Goal: Information Seeking & Learning: Understand process/instructions

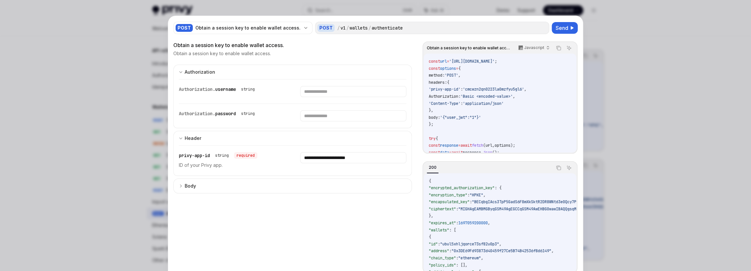
scroll to position [6, 0]
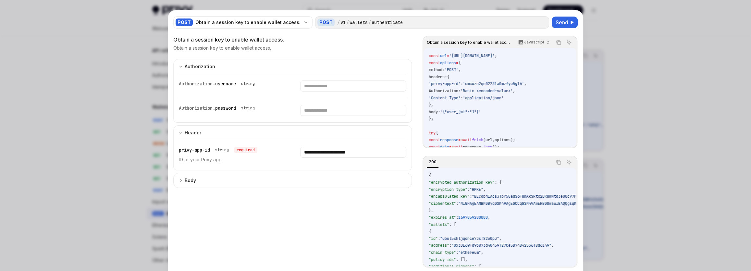
click at [630, 72] on div at bounding box center [375, 135] width 751 height 271
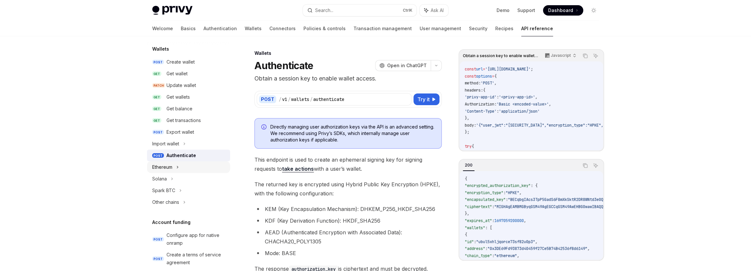
scroll to position [59, 0]
click at [193, 133] on div "Export wallet" at bounding box center [180, 131] width 28 height 8
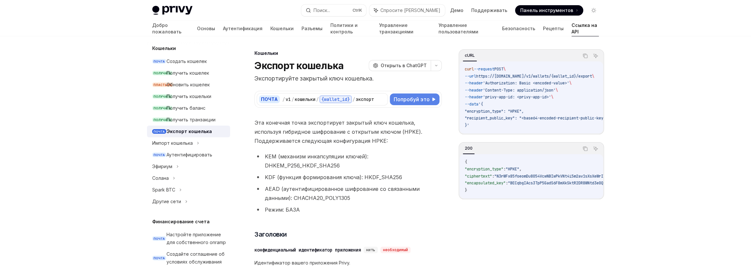
click at [417, 101] on font "Попробуй это" at bounding box center [412, 99] width 36 height 6
type textarea "*"
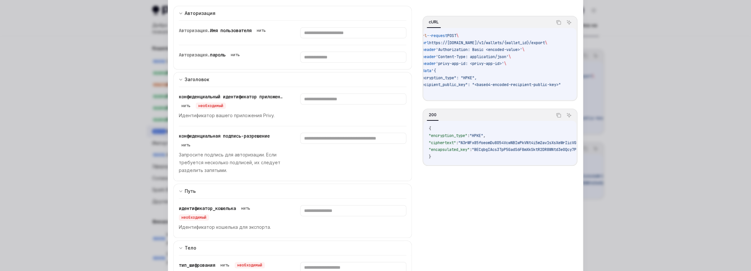
scroll to position [237, 0]
click at [735, 153] on div at bounding box center [375, 135] width 751 height 271
type textarea "*"
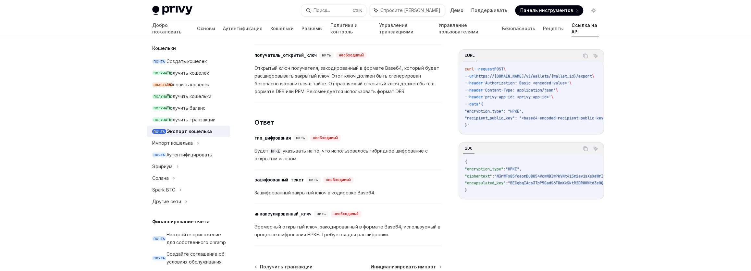
scroll to position [414, 0]
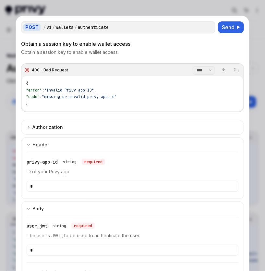
click at [123, 10] on div at bounding box center [132, 135] width 265 height 271
type textarea "*"
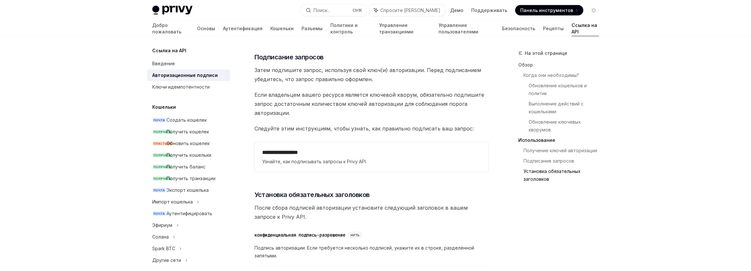
scroll to position [1093, 0]
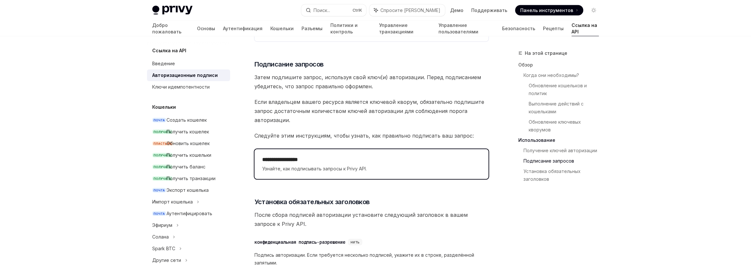
click at [399, 165] on span "Узнайте, как подписывать запросы к Privy API." at bounding box center [371, 169] width 218 height 8
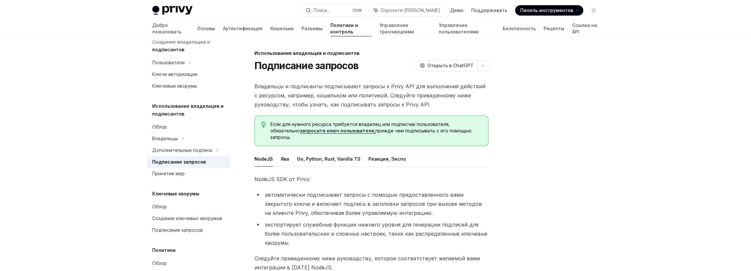
scroll to position [136, 0]
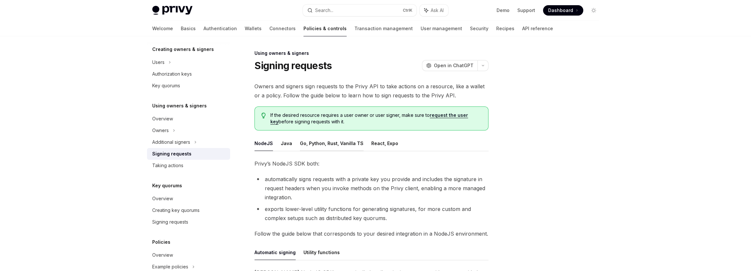
click at [302, 147] on button "Go, Python, Rust, Vanilla TS" at bounding box center [332, 143] width 64 height 15
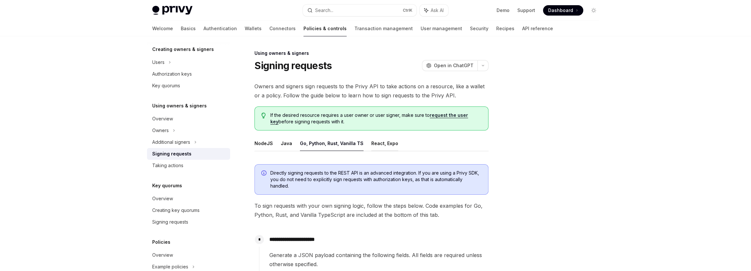
click at [380, 145] on button "React, Expo" at bounding box center [384, 143] width 27 height 15
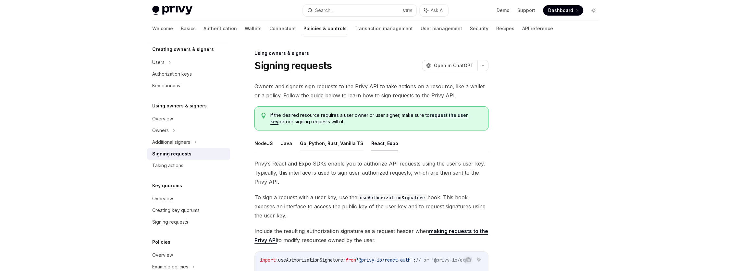
click at [338, 144] on button "Go, Python, Rust, Vanilla TS" at bounding box center [332, 143] width 64 height 15
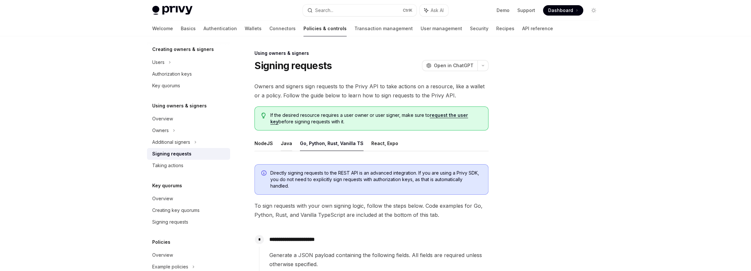
click at [286, 141] on button "Java" at bounding box center [286, 143] width 11 height 15
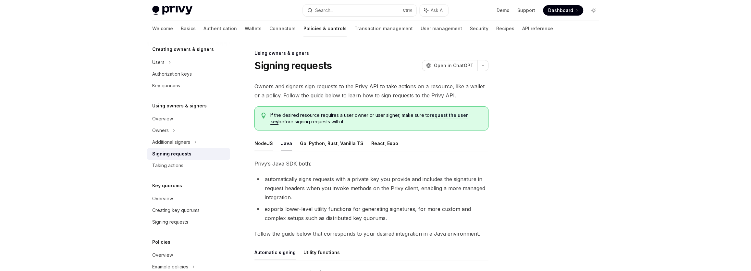
click at [264, 142] on button "NodeJS" at bounding box center [263, 143] width 18 height 15
click at [267, 142] on button "NodeJS" at bounding box center [263, 143] width 18 height 15
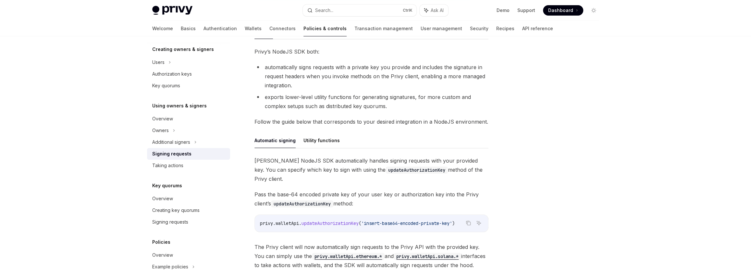
scroll to position [92, 0]
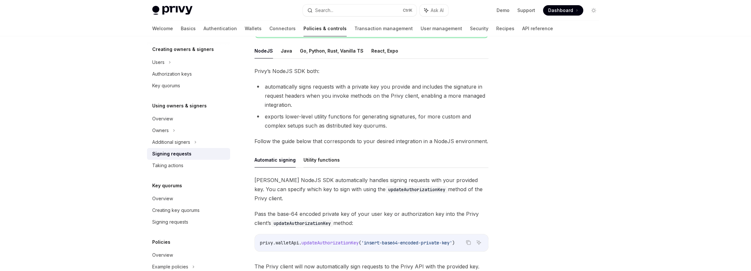
click at [310, 158] on button "Utility functions" at bounding box center [321, 159] width 36 height 15
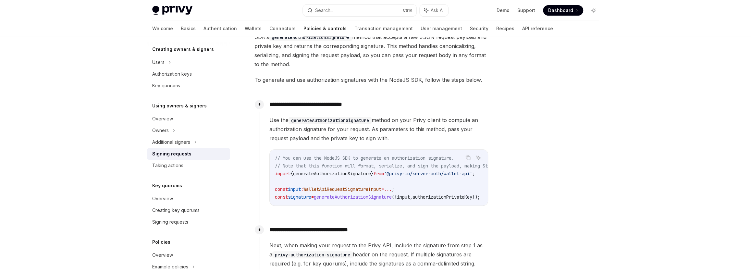
scroll to position [269, 0]
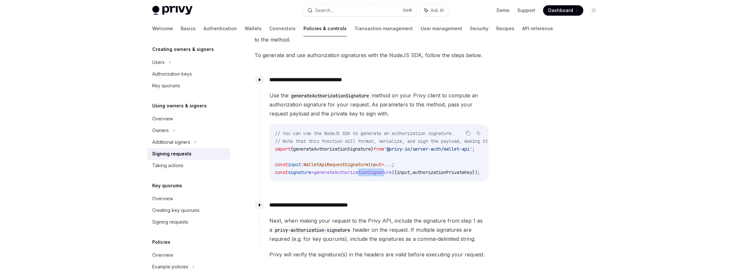
drag, startPoint x: 367, startPoint y: 179, endPoint x: 396, endPoint y: 182, distance: 29.7
click at [396, 181] on div "// You can use the NodeJS SDK to generate an authorization signature. // Note t…" at bounding box center [379, 153] width 218 height 56
drag, startPoint x: 405, startPoint y: 179, endPoint x: 436, endPoint y: 180, distance: 30.5
click at [436, 180] on div "// You can use the NodeJS SDK to generate an authorization signature. // Note t…" at bounding box center [379, 153] width 218 height 56
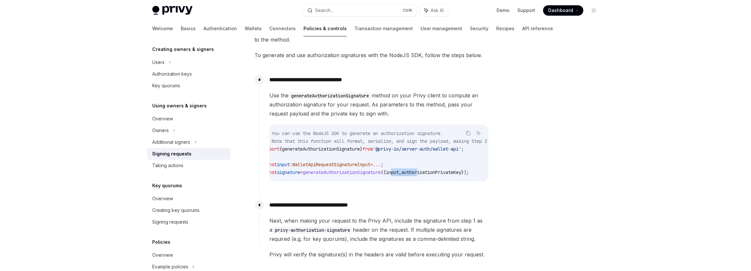
click at [431, 183] on div "**********" at bounding box center [373, 132] width 229 height 119
drag, startPoint x: 431, startPoint y: 183, endPoint x: 435, endPoint y: 183, distance: 3.6
click at [435, 183] on div "**********" at bounding box center [373, 132] width 229 height 119
click at [368, 165] on span "WalletApiRequestSignatureInput" at bounding box center [331, 165] width 78 height 6
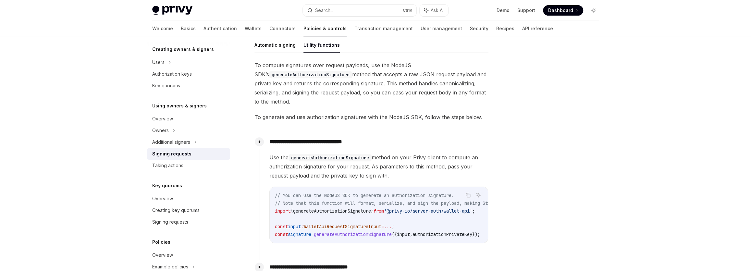
scroll to position [181, 0]
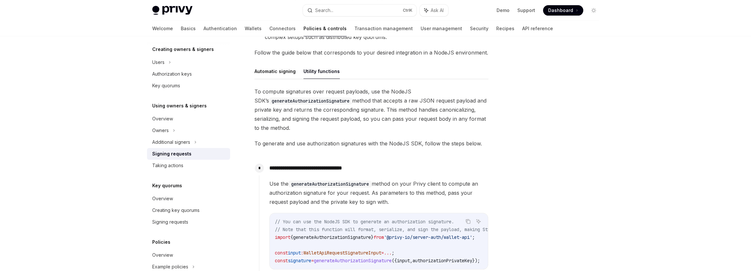
click at [299, 102] on code "generateAuthorizationSignature" at bounding box center [310, 100] width 83 height 7
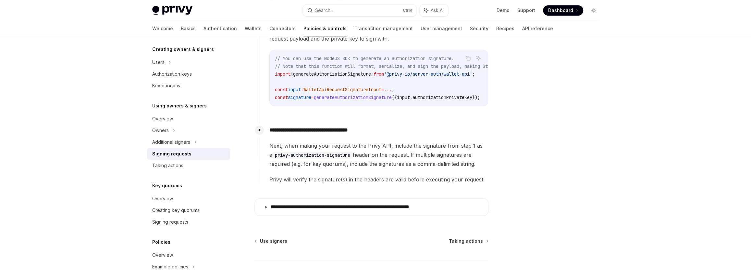
scroll to position [358, 0]
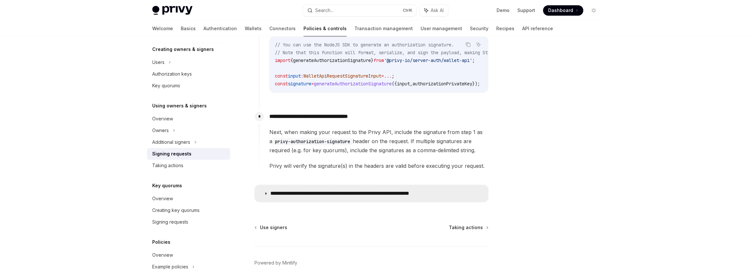
click at [352, 191] on p "**********" at bounding box center [360, 193] width 180 height 6
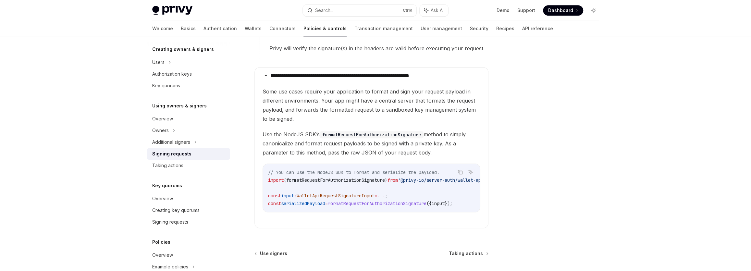
scroll to position [476, 0]
click at [358, 209] on div "// You can use the NodeJS SDK to format and serialize the payload. import { for…" at bounding box center [371, 187] width 217 height 48
drag, startPoint x: 374, startPoint y: 212, endPoint x: 383, endPoint y: 212, distance: 9.1
click at [383, 211] on div "// You can use the NodeJS SDK to format and serialize the payload. import { for…" at bounding box center [371, 187] width 217 height 48
click at [381, 205] on span "formatRequestForAuthorizationSignature" at bounding box center [377, 203] width 99 height 6
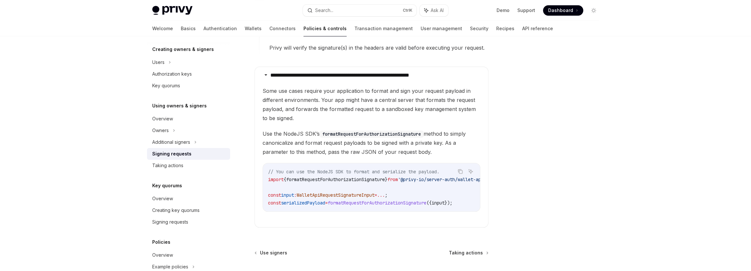
drag, startPoint x: 381, startPoint y: 209, endPoint x: 383, endPoint y: 212, distance: 4.0
click at [381, 209] on div "// You can use the NodeJS SDK to format and serialize the payload. import { for…" at bounding box center [371, 187] width 217 height 48
drag, startPoint x: 385, startPoint y: 213, endPoint x: 438, endPoint y: 210, distance: 52.7
click at [438, 210] on div "// You can use the NodeJS SDK to format and serialize the payload. import { for…" at bounding box center [371, 187] width 217 height 48
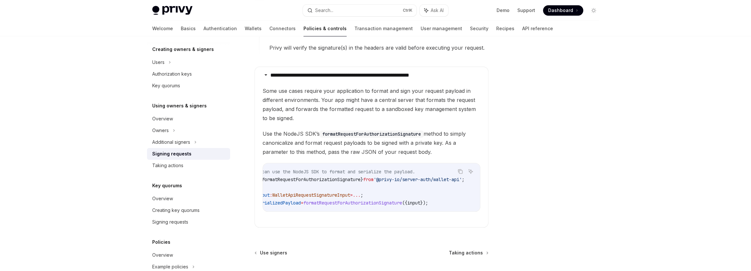
click at [424, 211] on div "// You can use the NodeJS SDK to format and serialize the payload. import { for…" at bounding box center [371, 187] width 217 height 48
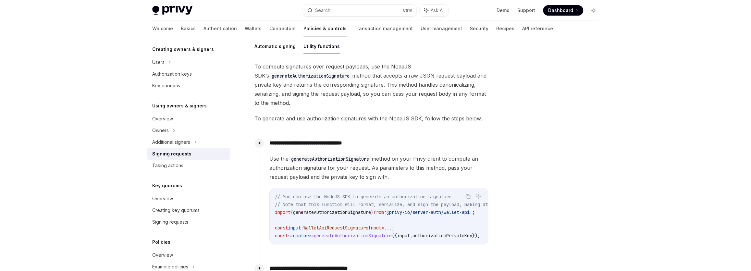
scroll to position [206, 0]
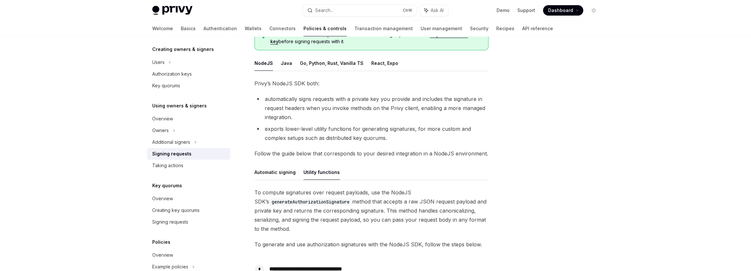
scroll to position [14, 0]
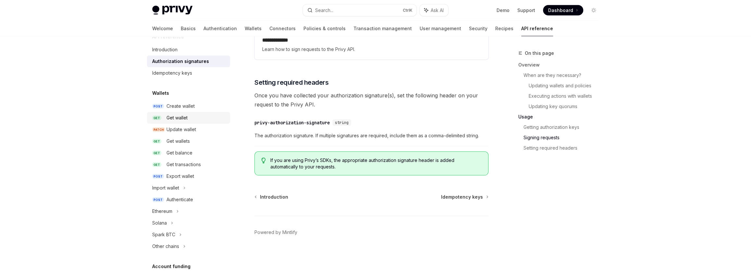
scroll to position [59, 0]
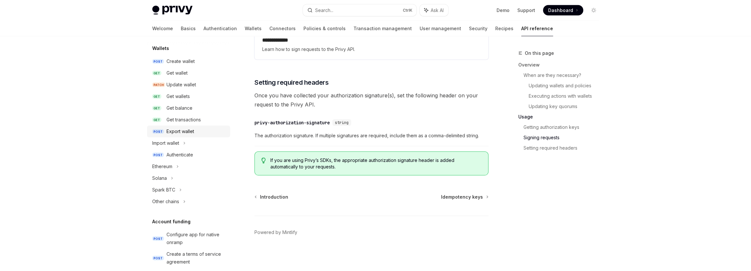
click at [190, 132] on div "Export wallet" at bounding box center [180, 131] width 28 height 8
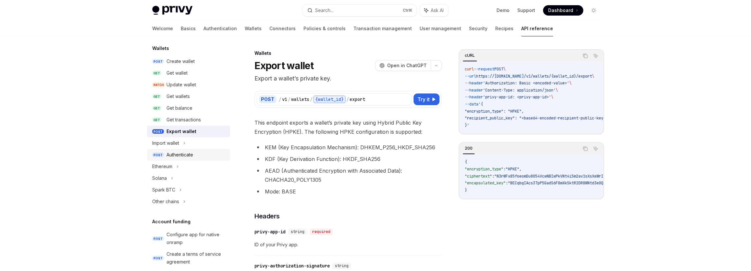
click at [200, 151] on div "Authenticate" at bounding box center [196, 155] width 60 height 8
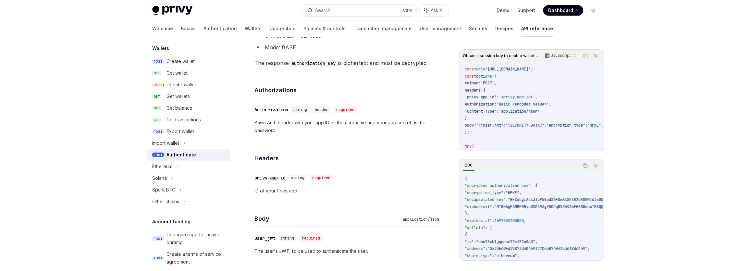
scroll to position [206, 0]
drag, startPoint x: 249, startPoint y: 59, endPoint x: 448, endPoint y: 62, distance: 198.6
click at [448, 62] on div "Obtain a session key to enable wallet access. Javascript Copy Ask AI const url …" at bounding box center [375, 241] width 457 height 823
copy span "The response authorization_key is ciphertext and must be decrypted."
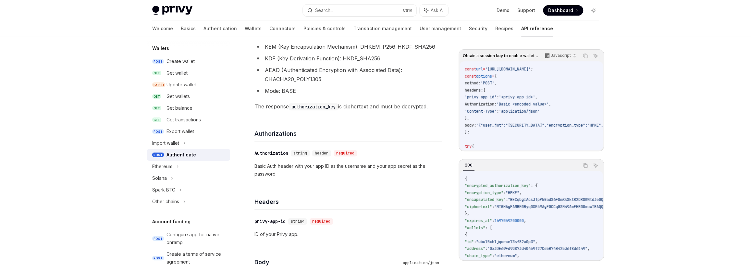
scroll to position [147, 0]
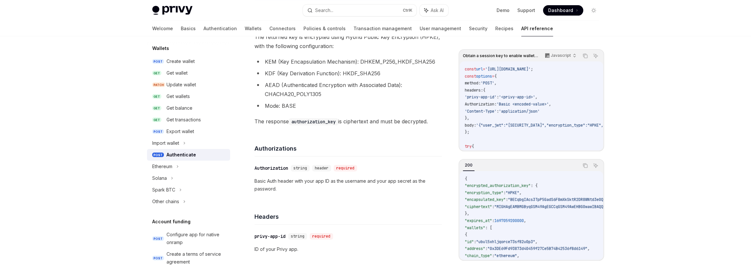
click at [365, 117] on span "The response authorization_key is ciphertext and must be decrypted." at bounding box center [347, 121] width 187 height 9
click at [359, 123] on span "The response authorization_key is ciphertext and must be decrypted." at bounding box center [347, 121] width 187 height 9
drag, startPoint x: 347, startPoint y: 121, endPoint x: 431, endPoint y: 120, distance: 84.7
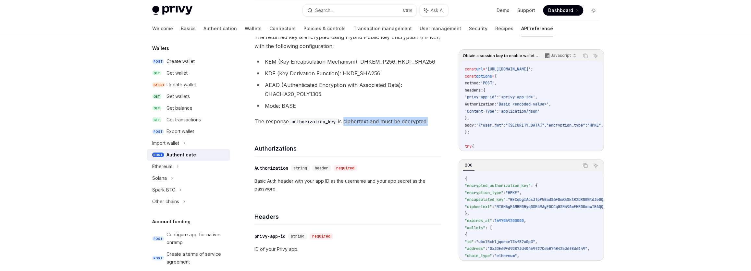
click at [431, 120] on span "The response authorization_key is ciphertext and must be decrypted." at bounding box center [347, 121] width 187 height 9
copy span "ciphertext and must be decrypted"
click at [331, 7] on div "Search..." at bounding box center [324, 10] width 18 height 8
type textarea "*"
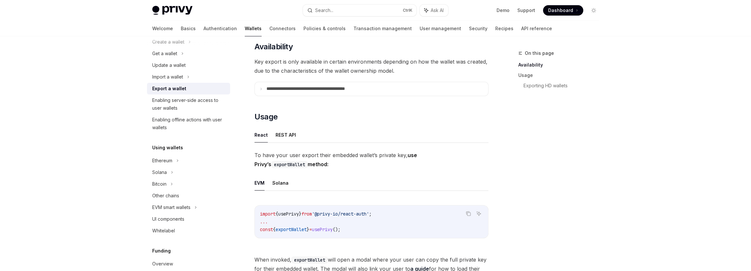
scroll to position [6, 0]
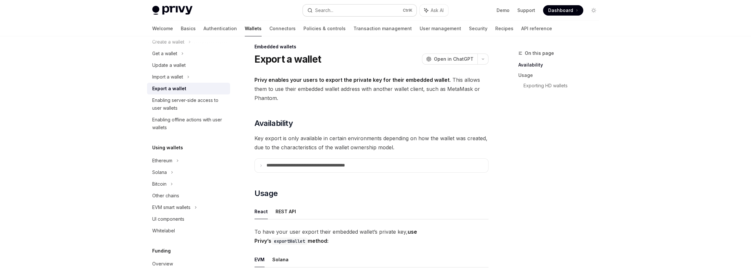
click at [353, 6] on button "Search... Ctrl K" at bounding box center [360, 11] width 114 height 12
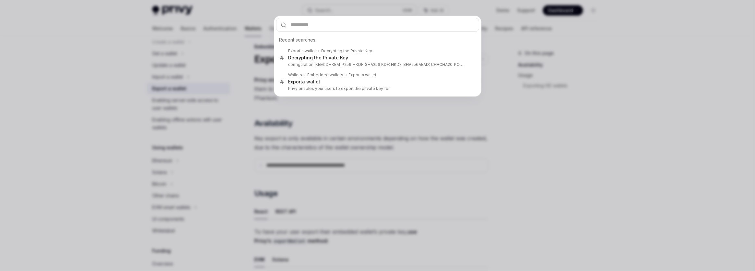
type input "**********"
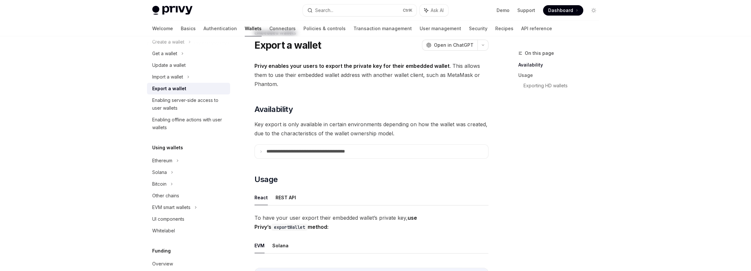
scroll to position [36, 0]
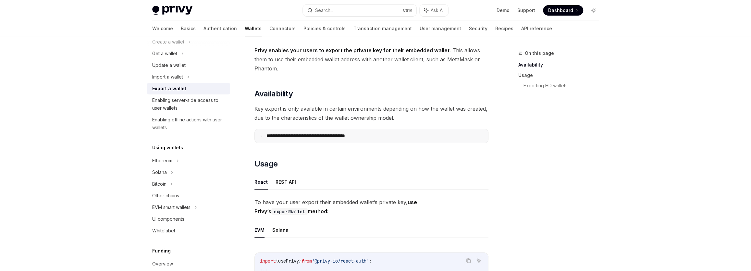
click at [313, 135] on p "**********" at bounding box center [319, 136] width 107 height 6
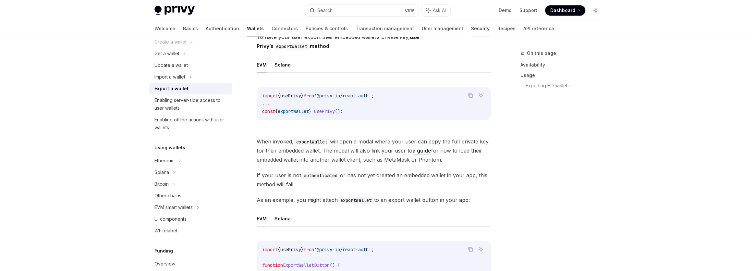
scroll to position [331, 0]
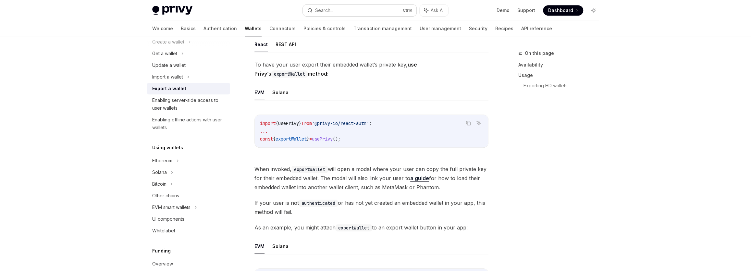
click at [359, 6] on button "Search... Ctrl K" at bounding box center [360, 11] width 114 height 12
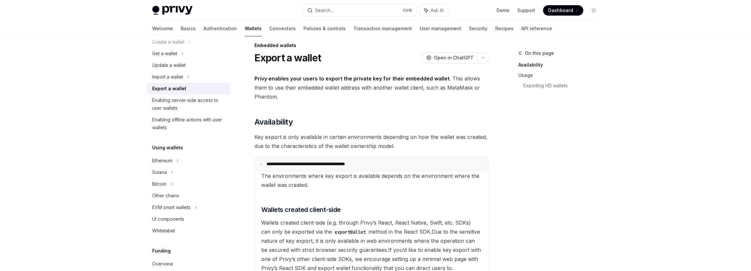
scroll to position [0, 0]
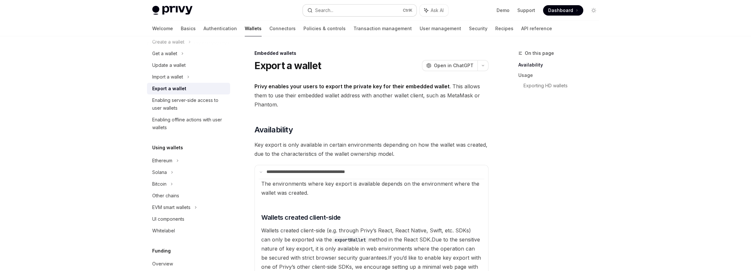
click at [332, 5] on button "Search... Ctrl K" at bounding box center [360, 11] width 114 height 12
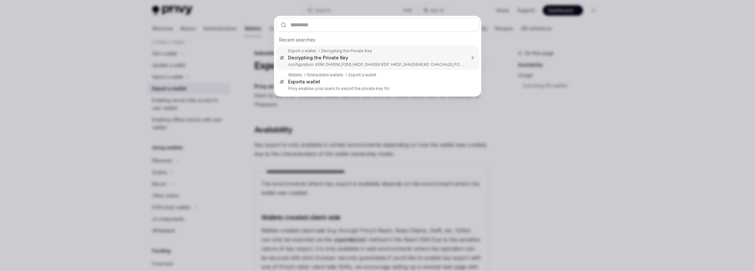
type input "**********"
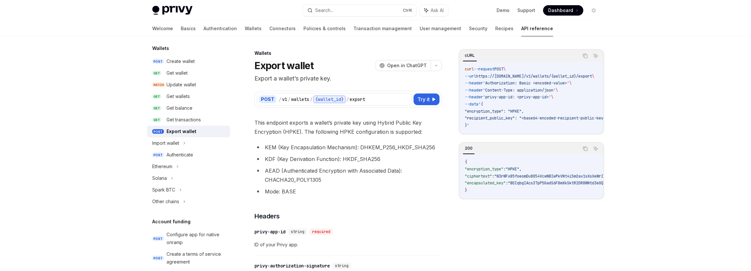
click at [423, 91] on div "POST / v1 / wallets / {wallet_id} / export Try it" at bounding box center [347, 99] width 187 height 17
click at [422, 96] on span "Try it" at bounding box center [423, 99] width 12 height 8
type textarea "*"
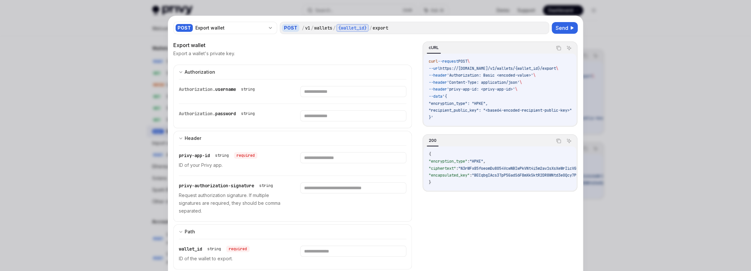
drag, startPoint x: 468, startPoint y: 124, endPoint x: 477, endPoint y: 125, distance: 8.5
click at [477, 125] on div "curl --request POST \ --url https://api.privy.io/v1/wallets/{wallet_id}/export …" at bounding box center [499, 90] width 153 height 72
click at [345, 97] on input "text" at bounding box center [353, 91] width 106 height 11
click at [297, 175] on div "privy-app-id string required ID of your Privy app." at bounding box center [292, 161] width 227 height 30
click at [321, 97] on input "text" at bounding box center [353, 91] width 106 height 11
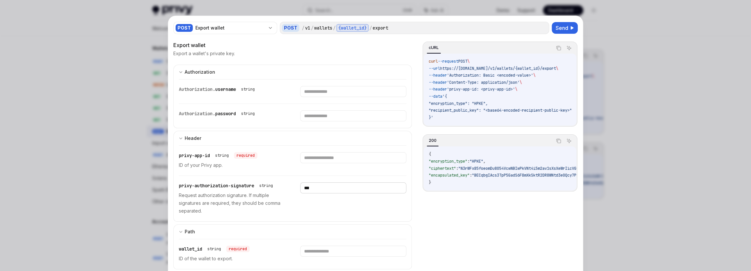
type input "***"
click at [300, 152] on div at bounding box center [353, 157] width 106 height 11
click at [330, 97] on input "***" at bounding box center [353, 91] width 106 height 11
click at [371, 205] on div "***" at bounding box center [353, 198] width 106 height 32
click at [561, 29] on span "Send" at bounding box center [561, 28] width 13 height 8
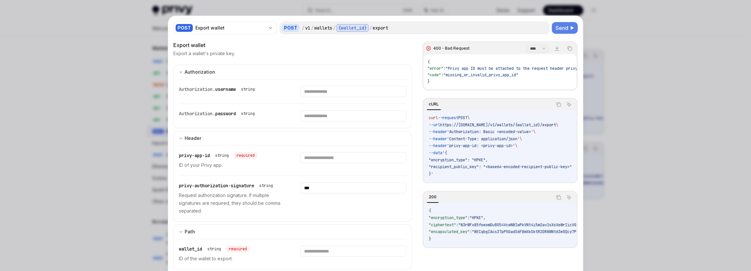
click at [635, 150] on div at bounding box center [375, 135] width 751 height 271
type textarea "*"
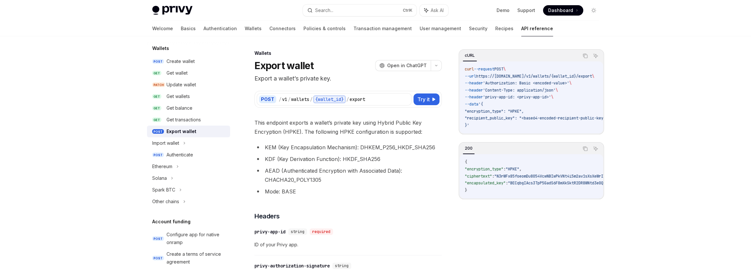
click at [331, 18] on div "Privy Docs home page Search... Ctrl K Ask AI Demo Support Dashboard Dashboard S…" at bounding box center [375, 10] width 446 height 21
click at [331, 16] on button "Search... Ctrl K" at bounding box center [360, 11] width 114 height 12
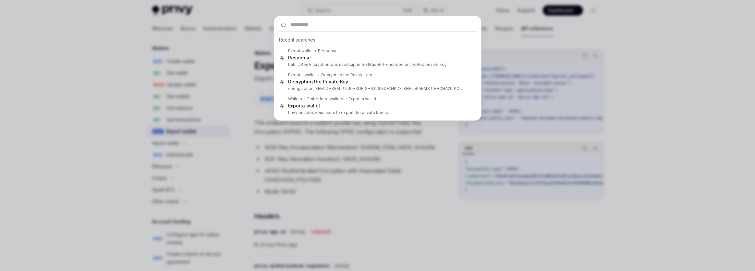
type input "**********"
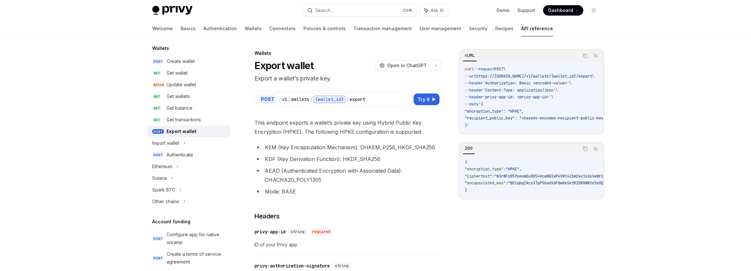
scroll to position [36, 0]
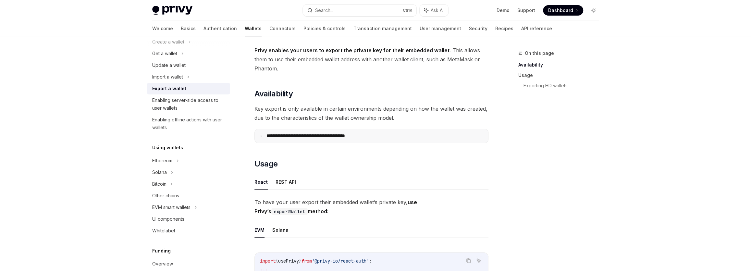
click at [347, 134] on p "**********" at bounding box center [319, 136] width 107 height 6
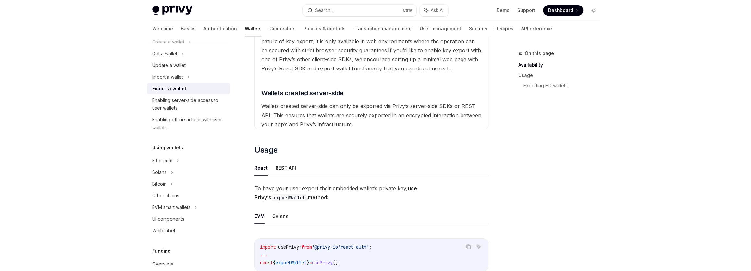
scroll to position [213, 0]
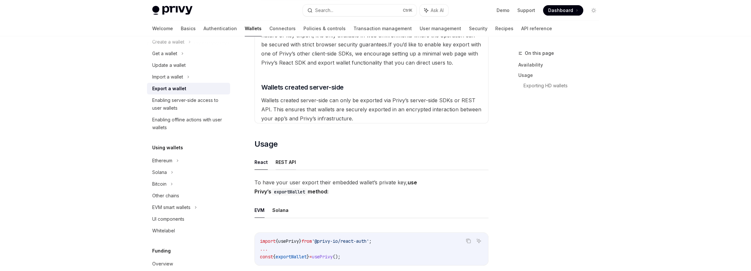
click at [289, 159] on button "REST API" at bounding box center [285, 161] width 20 height 15
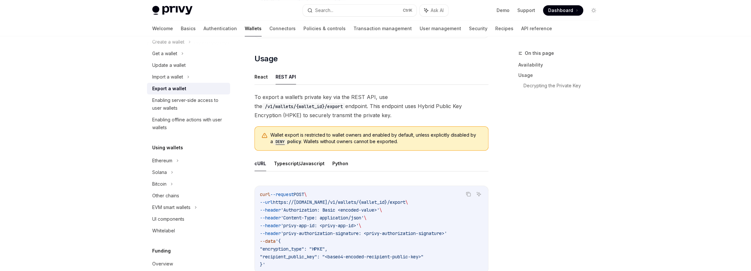
scroll to position [302, 0]
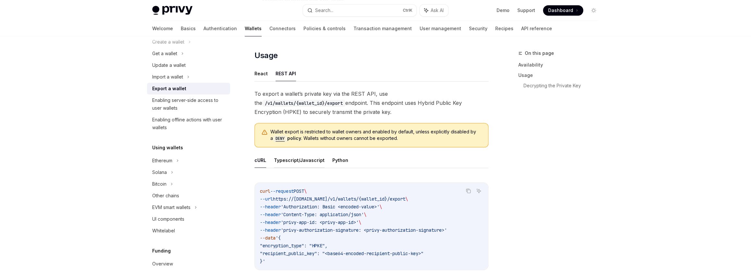
click at [299, 155] on button "Typescript/Javascript" at bounding box center [299, 159] width 51 height 15
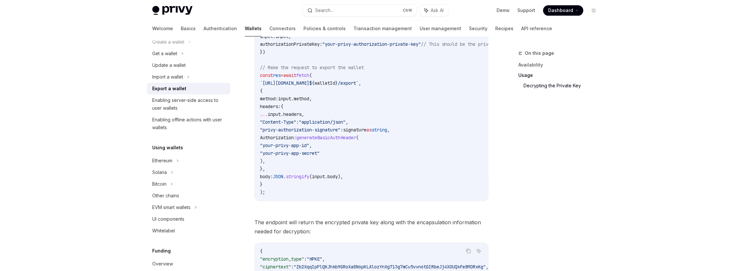
scroll to position [773, 0]
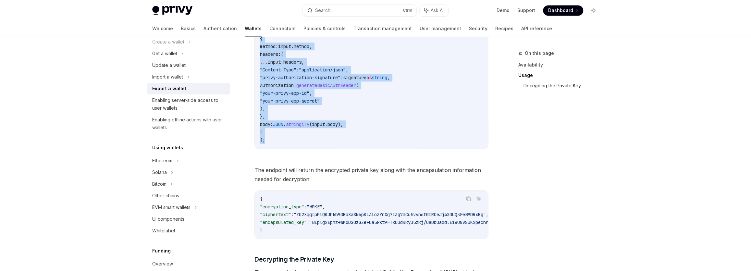
drag, startPoint x: 258, startPoint y: 66, endPoint x: 384, endPoint y: 137, distance: 144.7
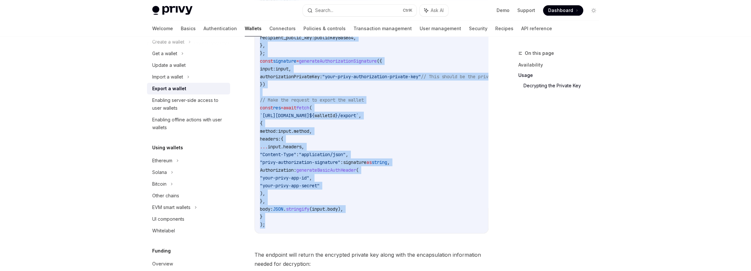
scroll to position [685, 0]
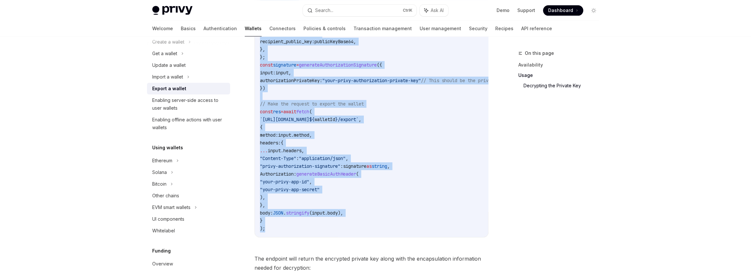
copy code "const keypair = await crypto . subtle . generateKey ( { name: "ECDH" , namedCur…"
click at [369, 149] on code "import { generateAuthorizationSignature } from "@privy-io/server-auth/wallet-ap…" at bounding box center [425, 18] width 330 height 428
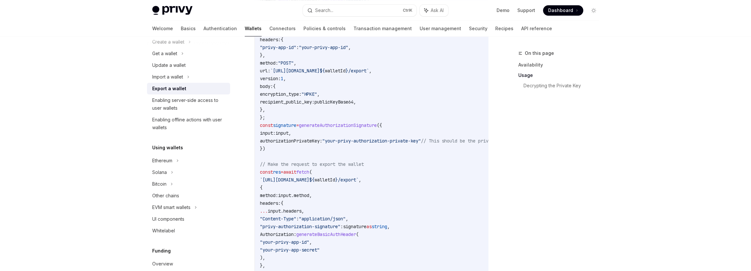
scroll to position [597, 0]
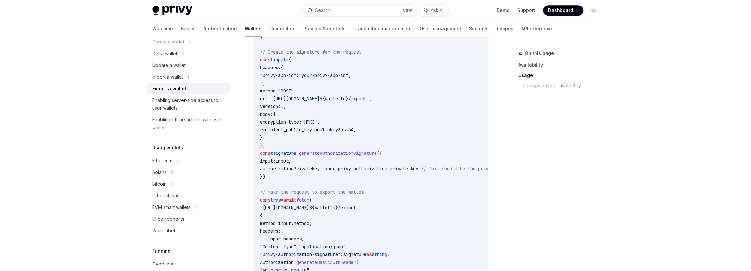
click at [284, 154] on span "signature" at bounding box center [284, 153] width 23 height 6
copy span "signature"
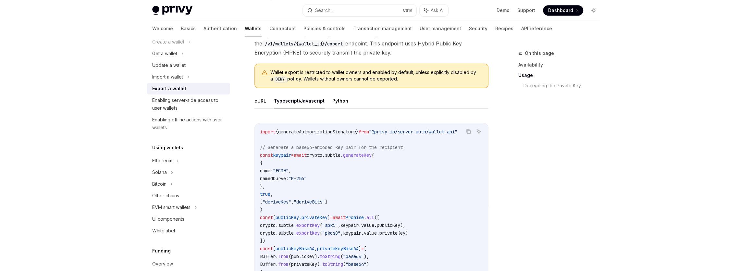
scroll to position [360, 0]
click at [262, 103] on button "cURL" at bounding box center [260, 101] width 12 height 15
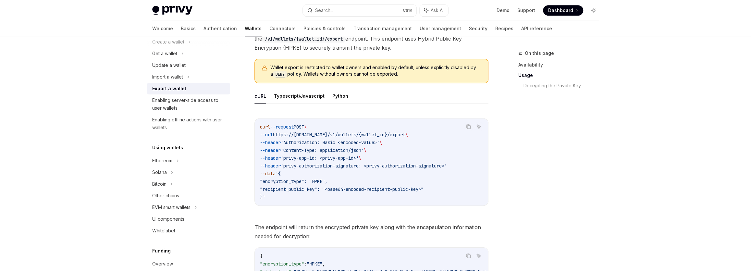
scroll to position [360, 0]
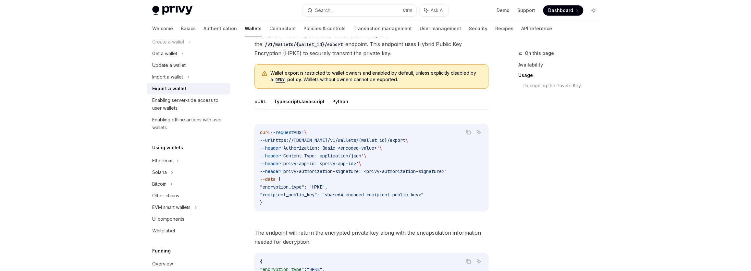
click at [288, 102] on button "Typescript/Javascript" at bounding box center [299, 101] width 51 height 15
type textarea "*"
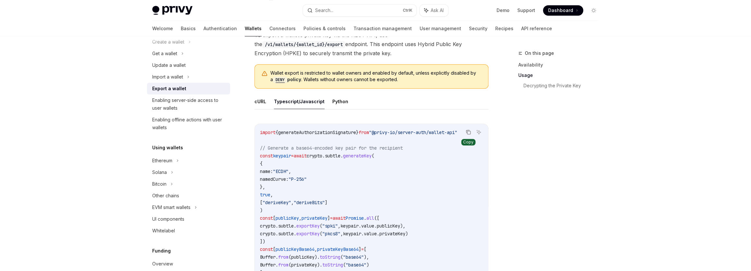
click at [467, 131] on icon "Copy the contents from the code block" at bounding box center [468, 132] width 3 height 3
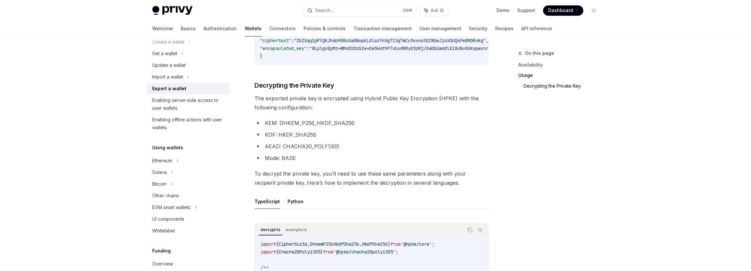
scroll to position [951, 0]
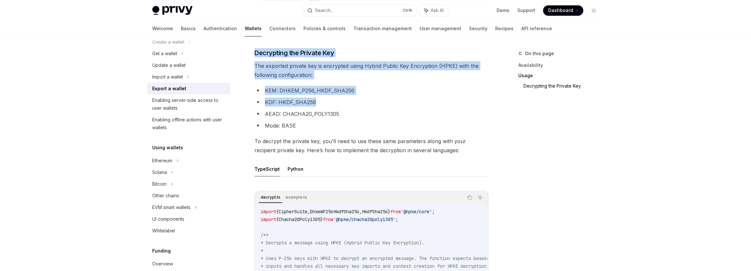
drag, startPoint x: 246, startPoint y: 80, endPoint x: 358, endPoint y: 104, distance: 115.0
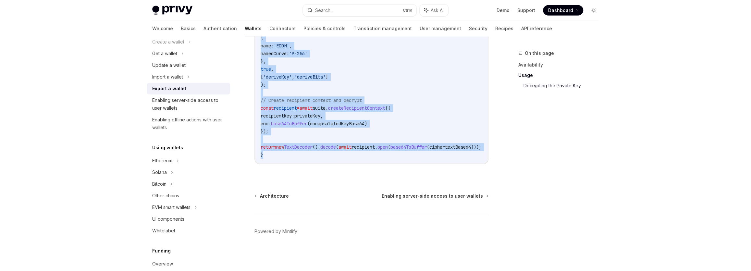
scroll to position [0, 53]
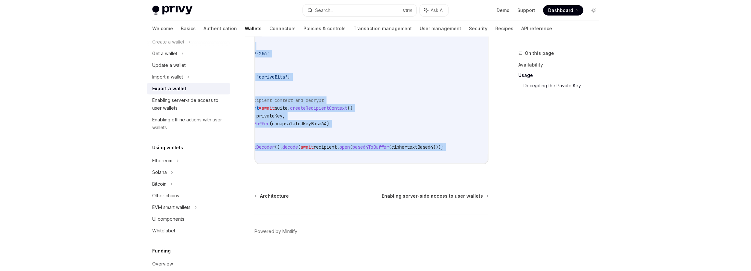
drag, startPoint x: 259, startPoint y: 122, endPoint x: 425, endPoint y: 164, distance: 170.7
copy code "import { CipherSuite , DhkemP256HkdfSha256 , HkdfSha256 } from '@hpke/core' ; i…"
